Goal: Find specific page/section: Find specific page/section

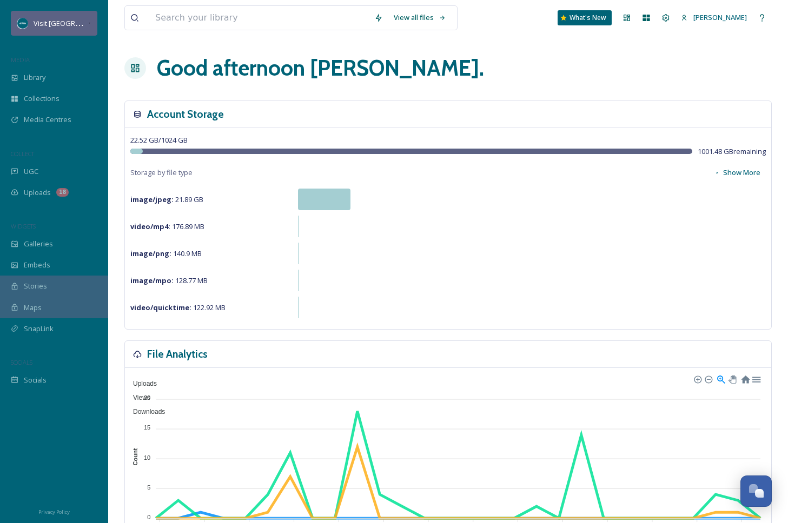
click at [57, 24] on span "Visit [GEOGRAPHIC_DATA][US_STATE]" at bounding box center [94, 23] width 121 height 10
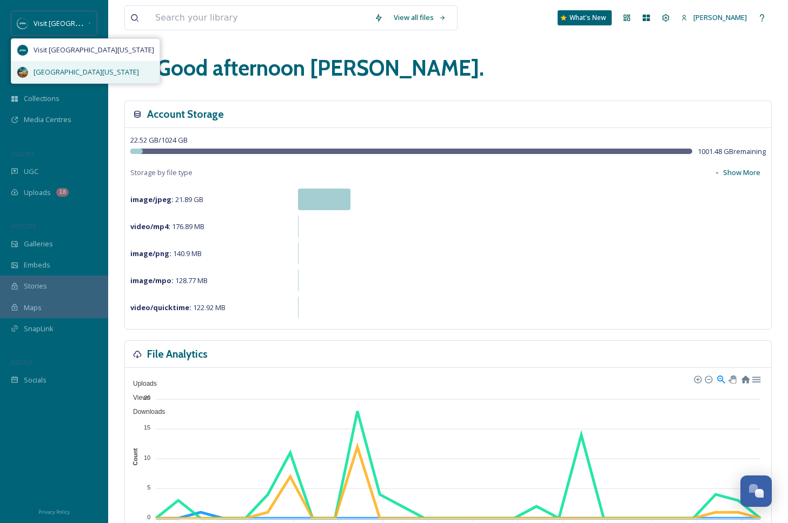
click at [79, 65] on div "[GEOGRAPHIC_DATA][US_STATE]" at bounding box center [85, 72] width 148 height 22
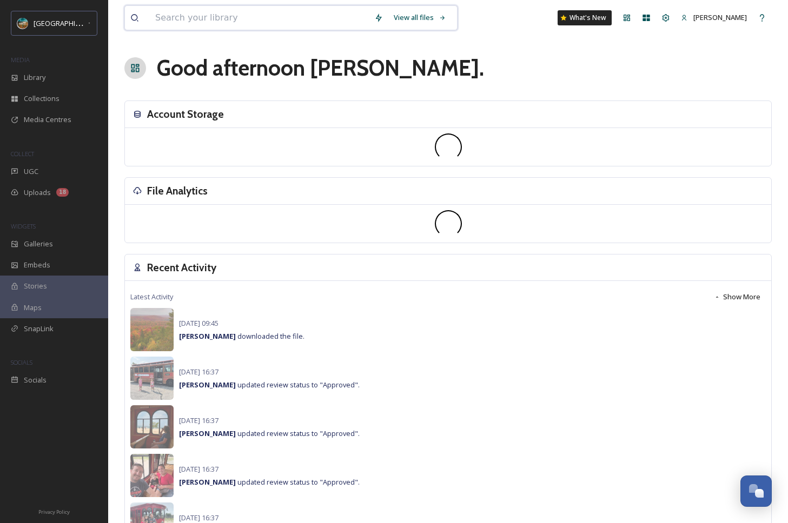
click at [269, 19] on input at bounding box center [259, 18] width 219 height 24
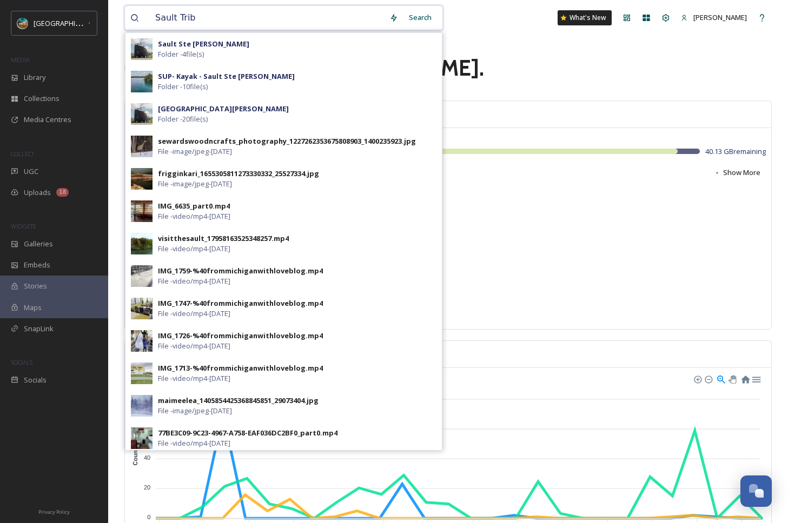
type input "Sault Tribe"
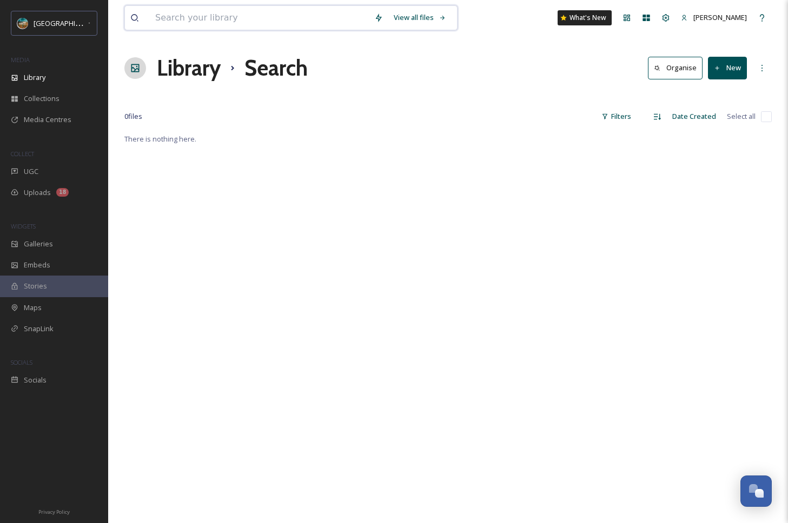
click at [252, 17] on input at bounding box center [259, 18] width 219 height 24
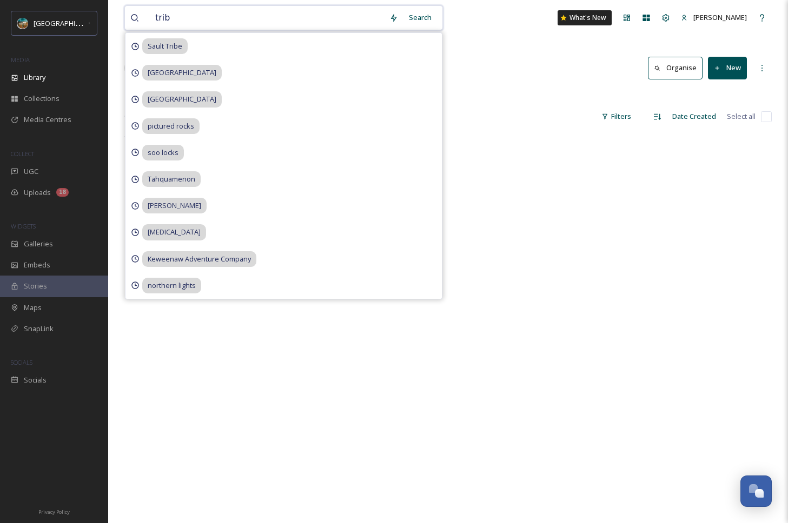
type input "tribe"
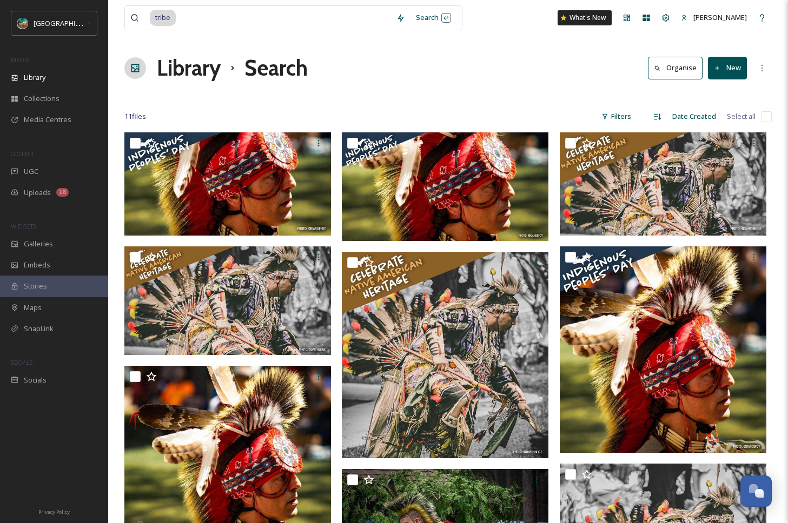
click at [516, 103] on div "tribe Search What's [GEOGRAPHIC_DATA][PERSON_NAME] Search Organise New Your Sel…" at bounding box center [447, 481] width 679 height 963
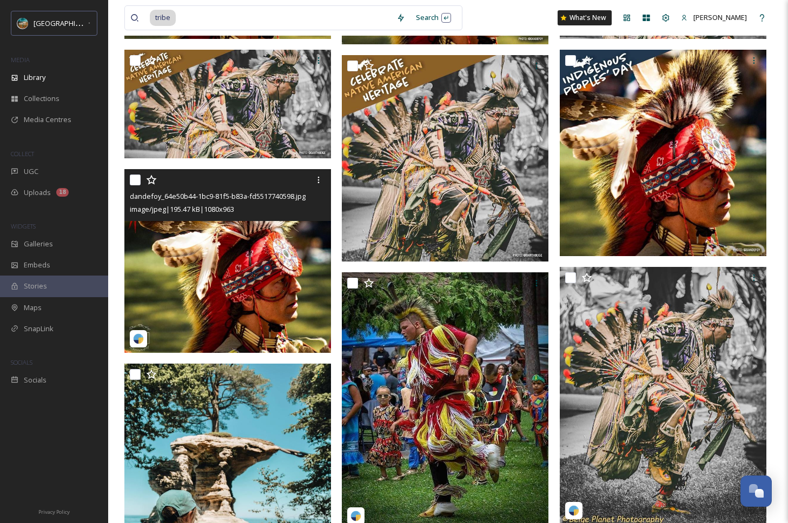
scroll to position [199, 0]
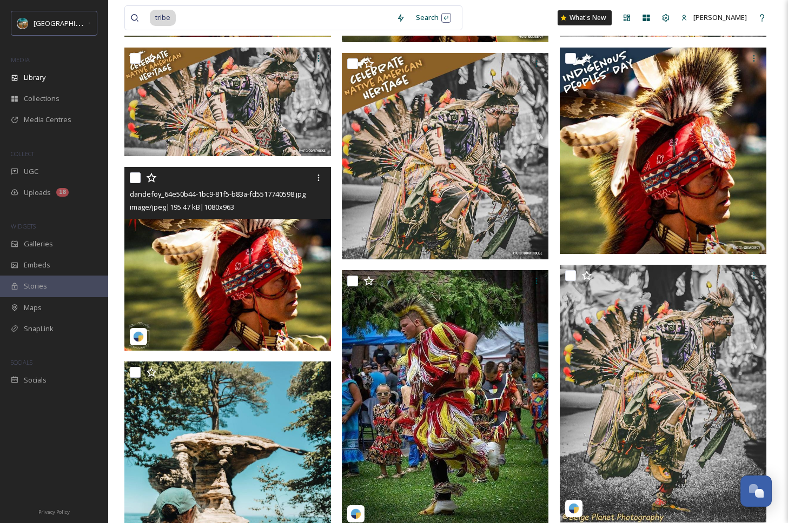
click at [217, 258] on img at bounding box center [227, 259] width 206 height 184
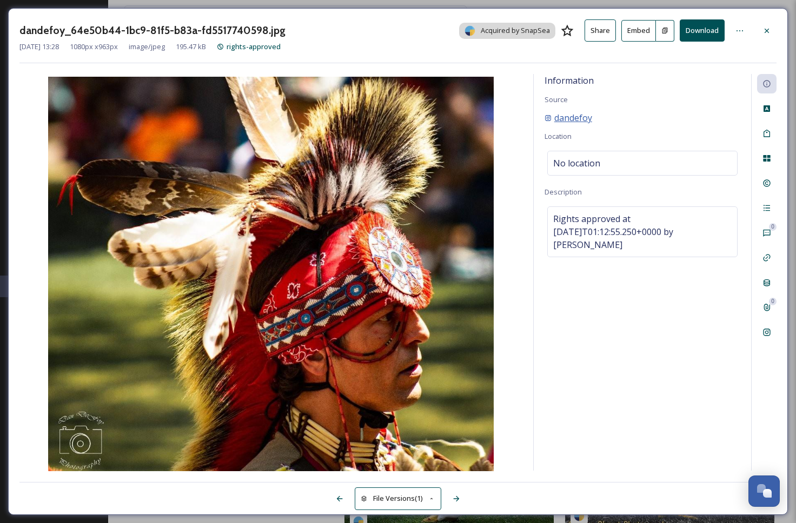
click at [565, 119] on span "dandefoy" at bounding box center [573, 117] width 38 height 13
click at [761, 29] on div at bounding box center [766, 30] width 19 height 19
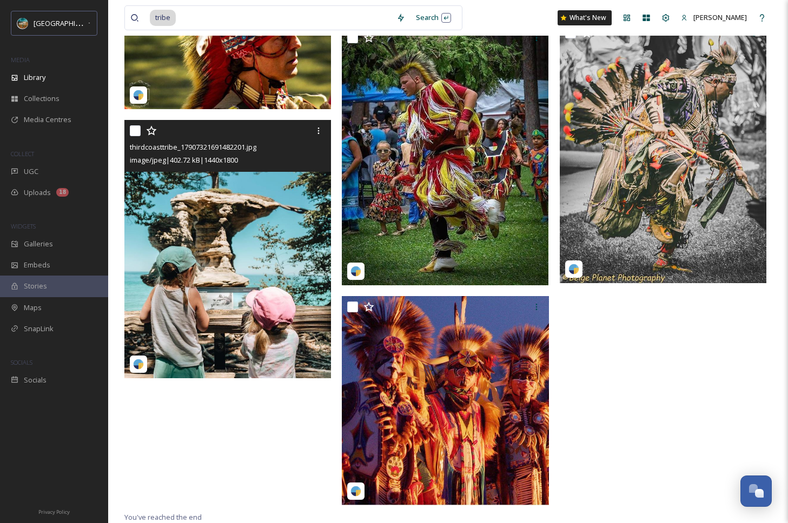
scroll to position [444, 0]
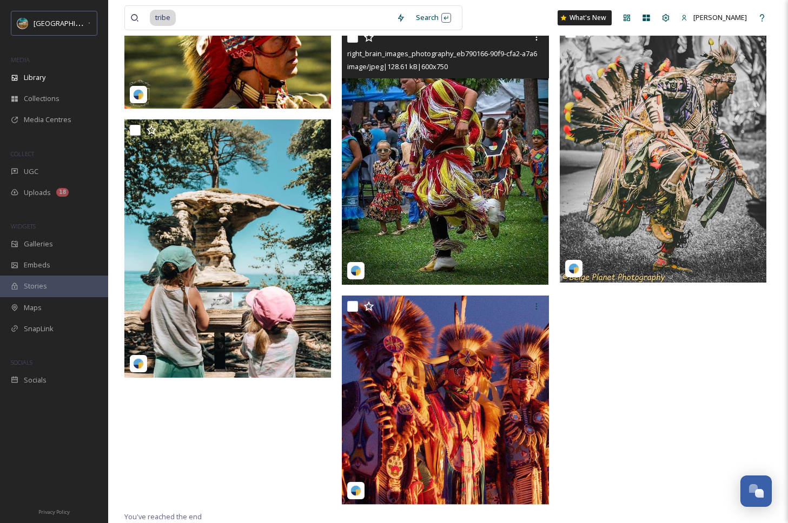
click at [408, 209] on img at bounding box center [445, 155] width 206 height 258
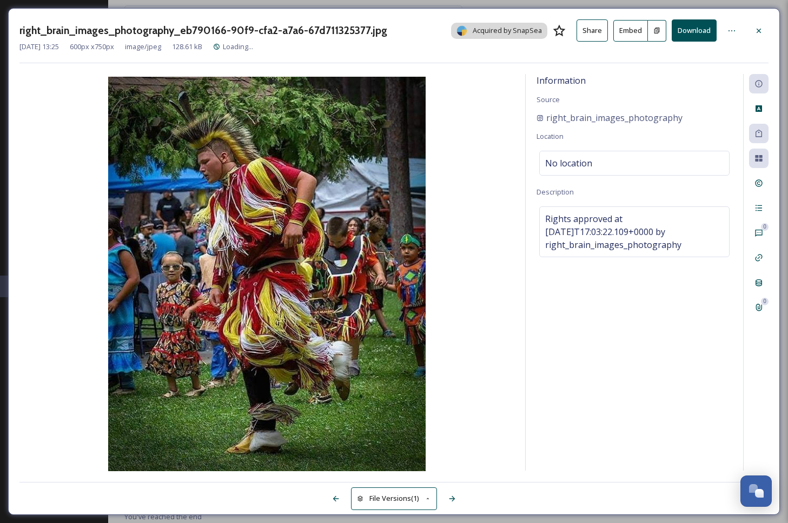
scroll to position [317, 0]
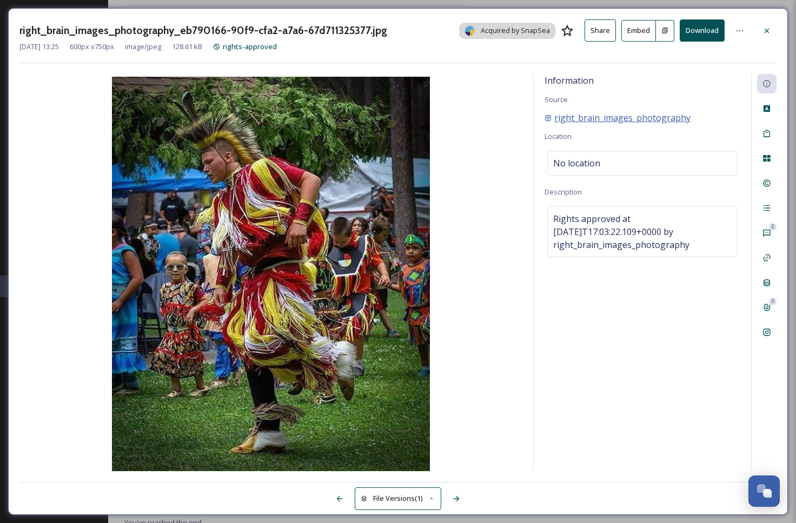
click at [597, 118] on span "right_brain_images_photography" at bounding box center [622, 117] width 136 height 13
click at [768, 34] on icon at bounding box center [766, 30] width 9 height 9
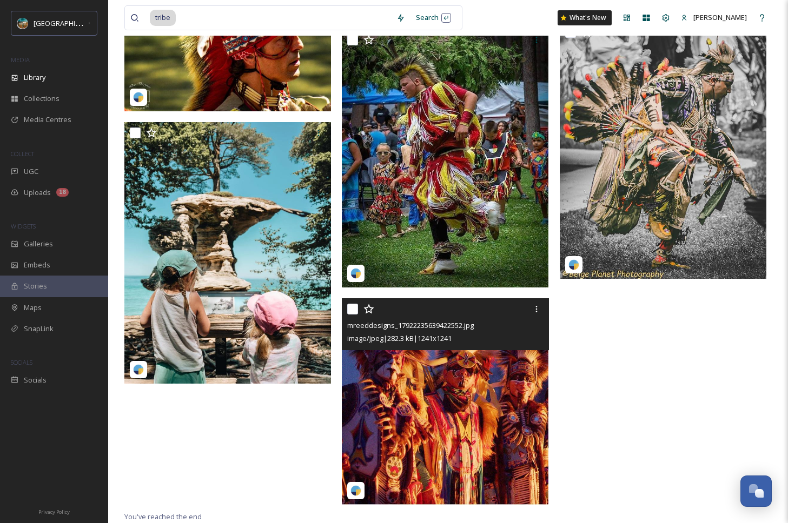
scroll to position [444, 0]
click at [456, 346] on div "mreeddesigns_17922235639422552.jpg image/jpeg | 282.3 kB | 1241 x 1241" at bounding box center [445, 324] width 206 height 52
click at [469, 395] on img at bounding box center [445, 401] width 206 height 206
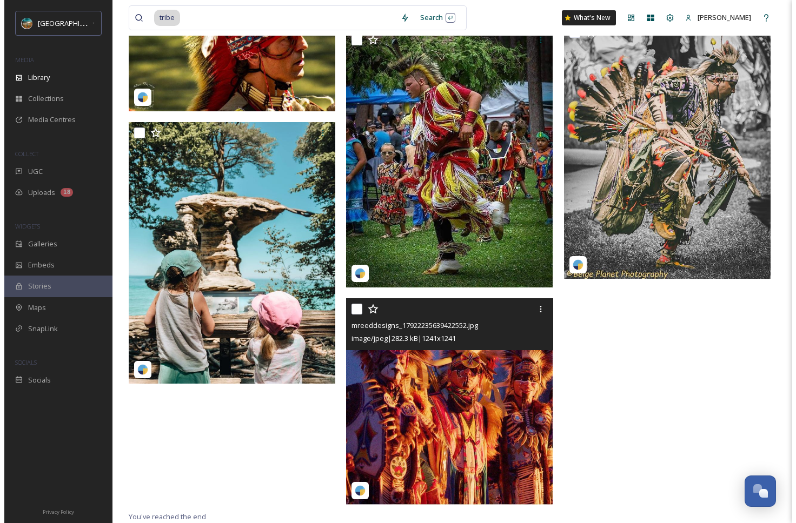
scroll to position [323, 0]
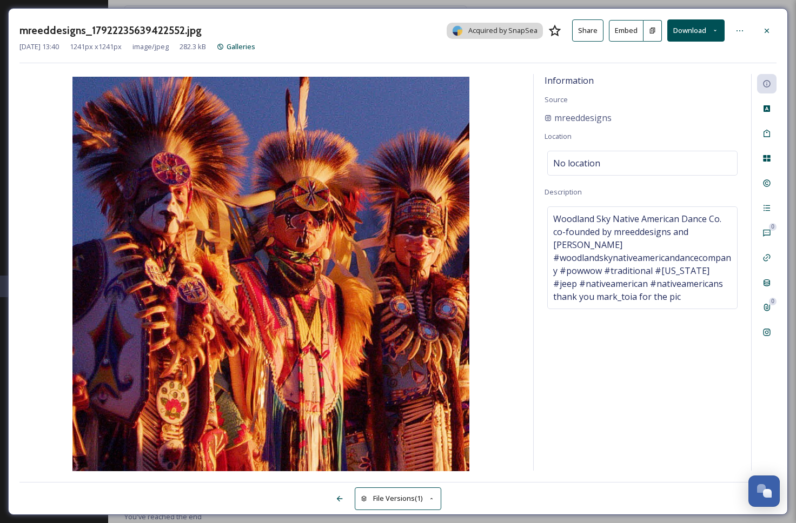
click at [756, 32] on div "mreeddesigns_17922235639422552.jpg Acquired by SnapSea Share Embed Download" at bounding box center [397, 30] width 757 height 22
click at [765, 31] on icon at bounding box center [766, 30] width 4 height 4
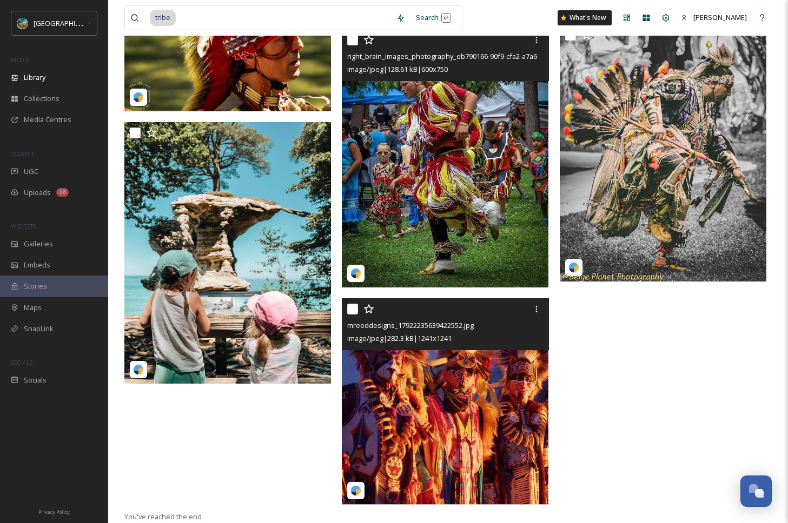
click at [438, 217] on img at bounding box center [445, 158] width 206 height 258
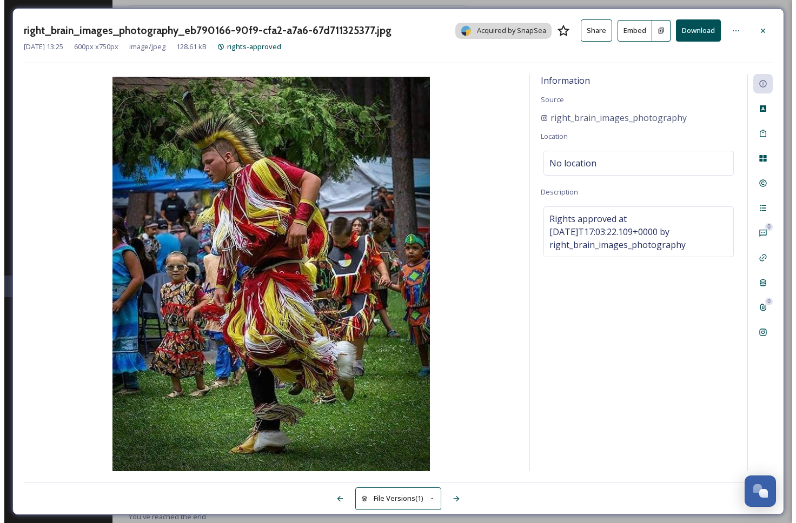
scroll to position [323, 0]
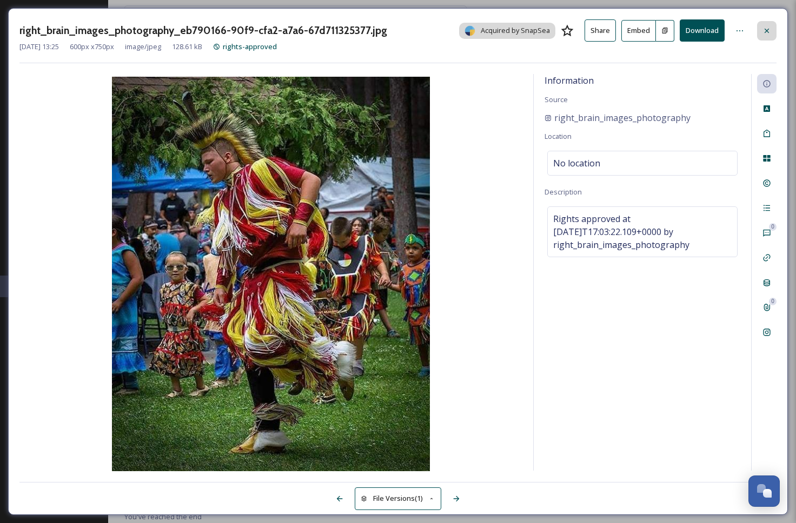
click at [771, 34] on div at bounding box center [766, 30] width 19 height 19
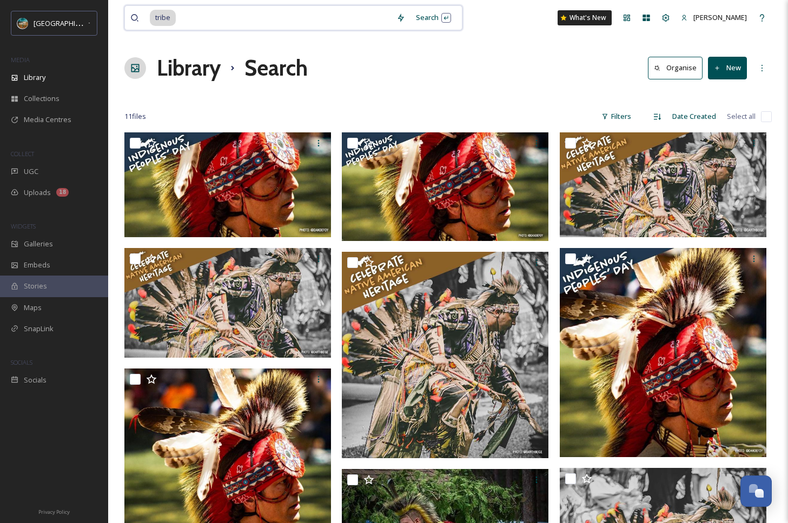
click at [178, 16] on input at bounding box center [284, 18] width 214 height 24
type input "t"
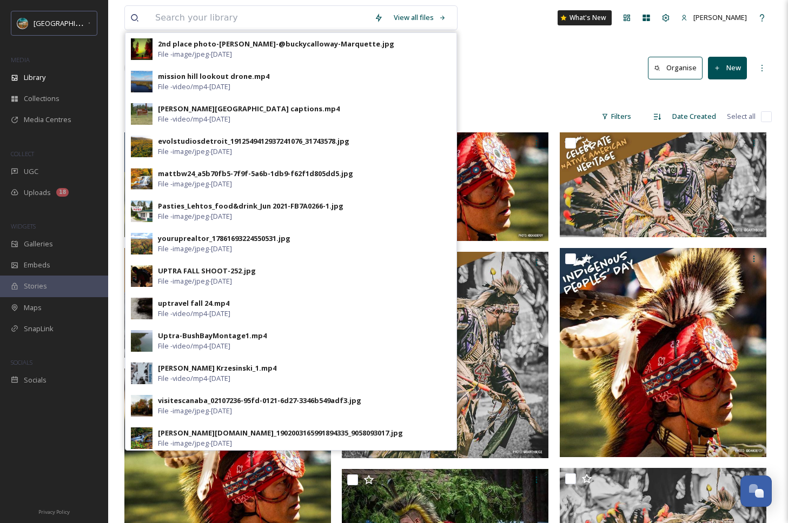
click at [502, 56] on div "Library Search Organise New" at bounding box center [447, 68] width 647 height 32
